Goal: Information Seeking & Learning: Find specific fact

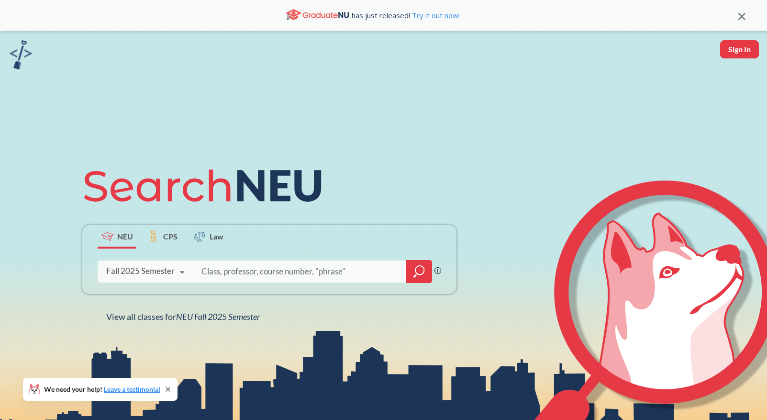
click at [263, 277] on input "search" at bounding box center [299, 271] width 199 height 20
type input "[PERSON_NAME]"
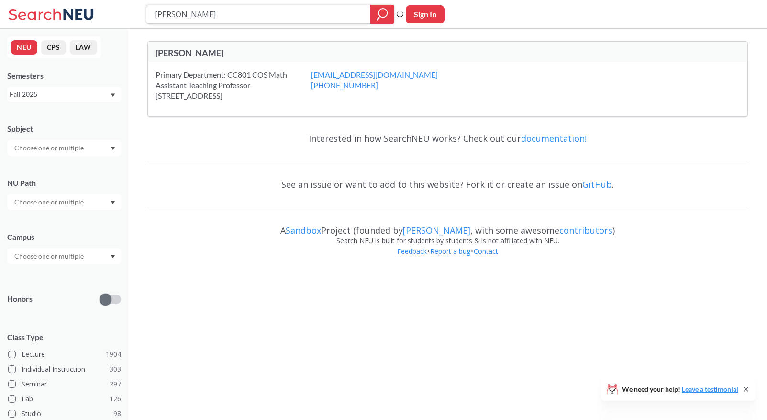
click at [381, 18] on icon "magnifying glass" at bounding box center [381, 14] width 11 height 13
drag, startPoint x: 201, startPoint y: 16, endPoint x: 132, endPoint y: 16, distance: 69.4
click at [132, 16] on div "[PERSON_NAME] Phrase search guarantees the exact search appears in the results.…" at bounding box center [383, 14] width 767 height 29
type input "Calculus 3"
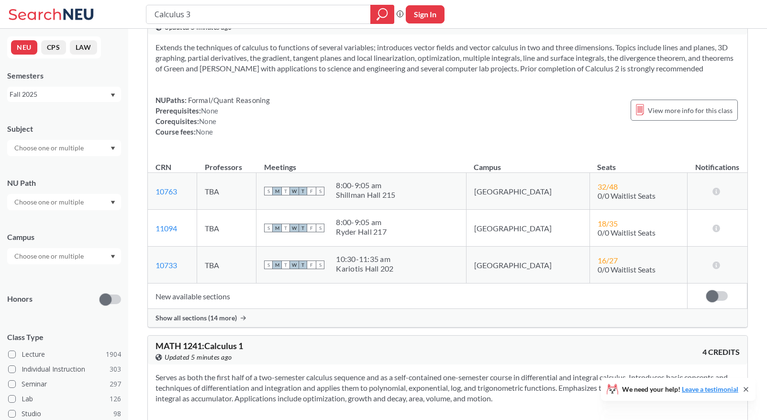
scroll to position [46, 0]
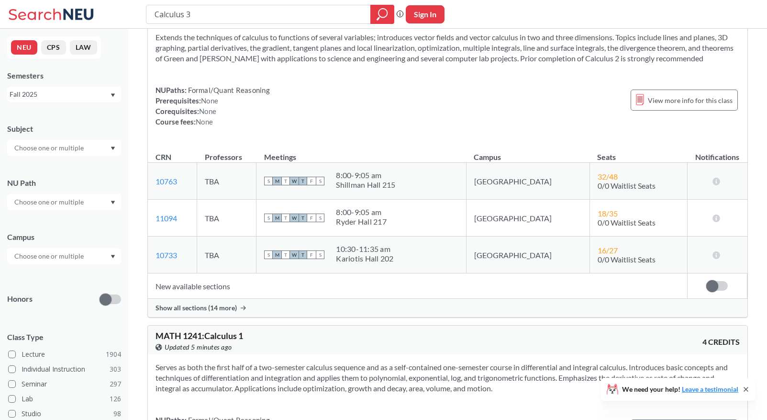
click at [211, 305] on span "Show all sections (14 more)" at bounding box center [195, 307] width 81 height 9
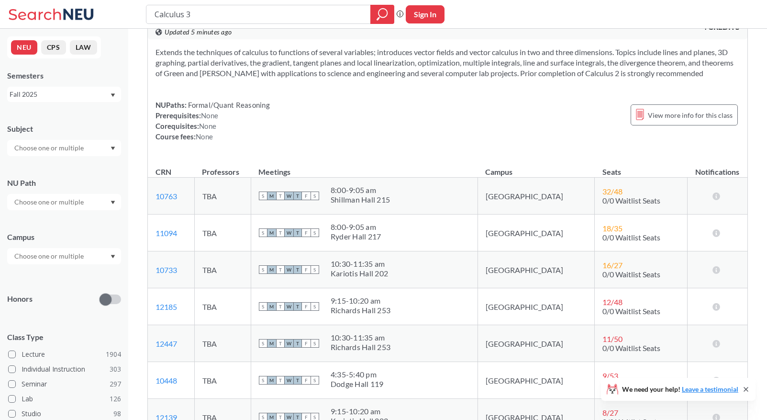
scroll to position [22, 0]
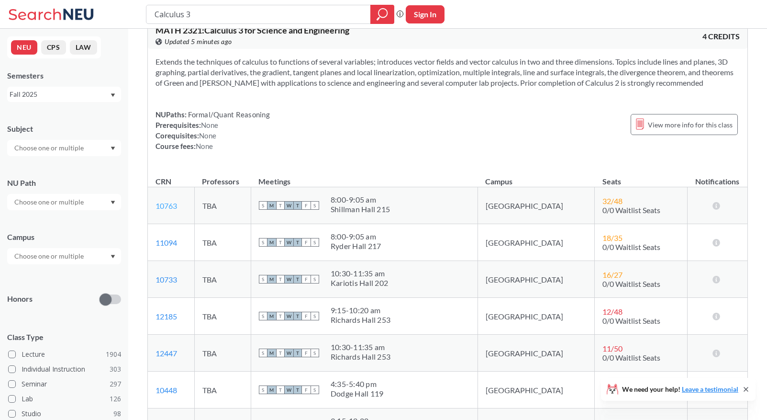
click at [176, 203] on link "10763" at bounding box center [166, 205] width 22 height 9
